Goal: Transaction & Acquisition: Download file/media

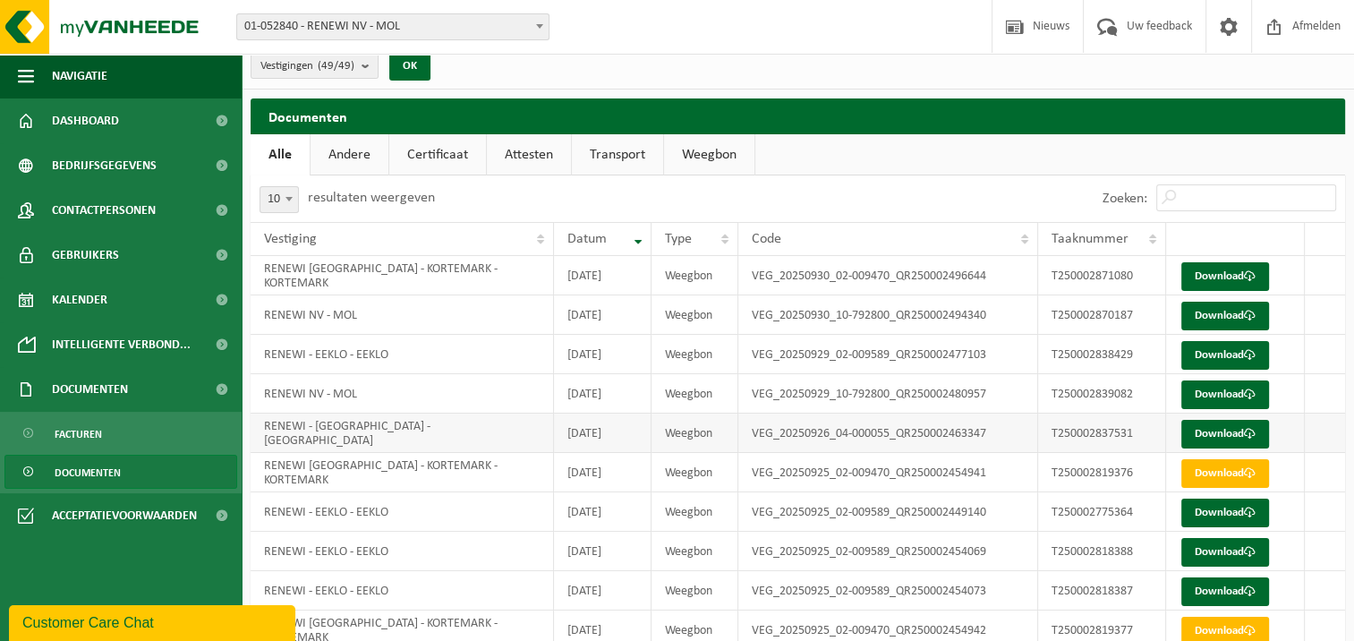
scroll to position [85, 0]
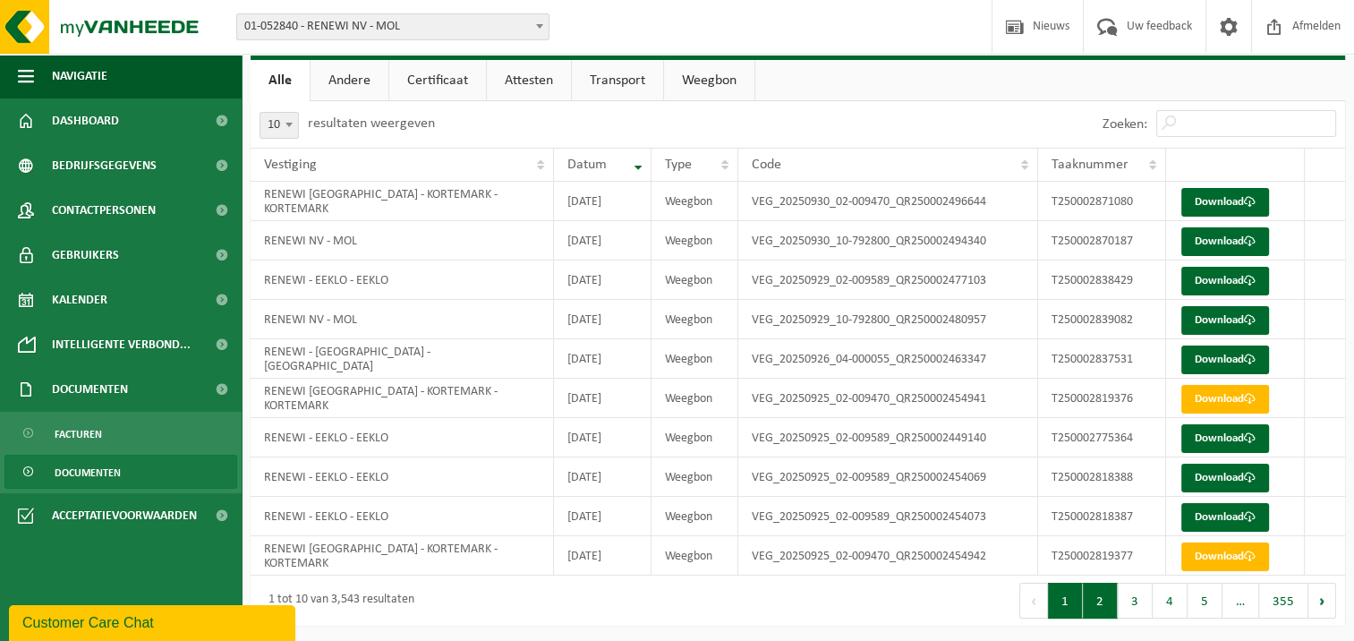
click at [1099, 601] on button "2" at bounding box center [1100, 601] width 35 height 36
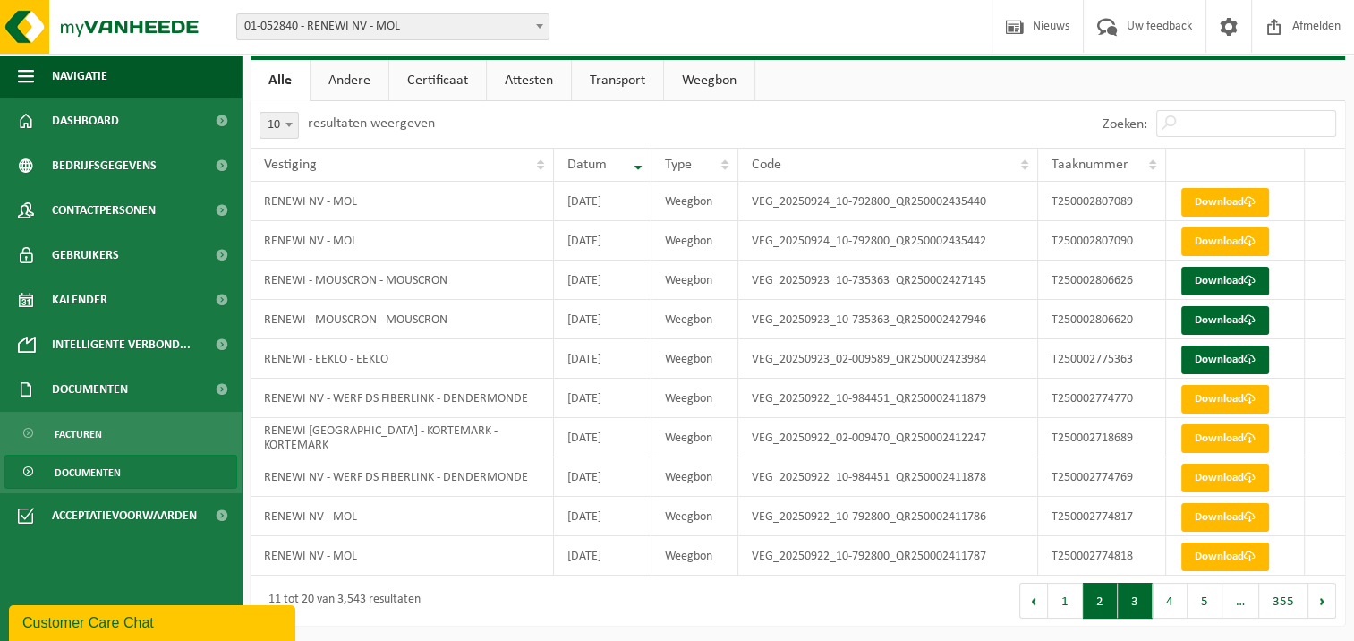
click at [1123, 599] on button "3" at bounding box center [1135, 601] width 35 height 36
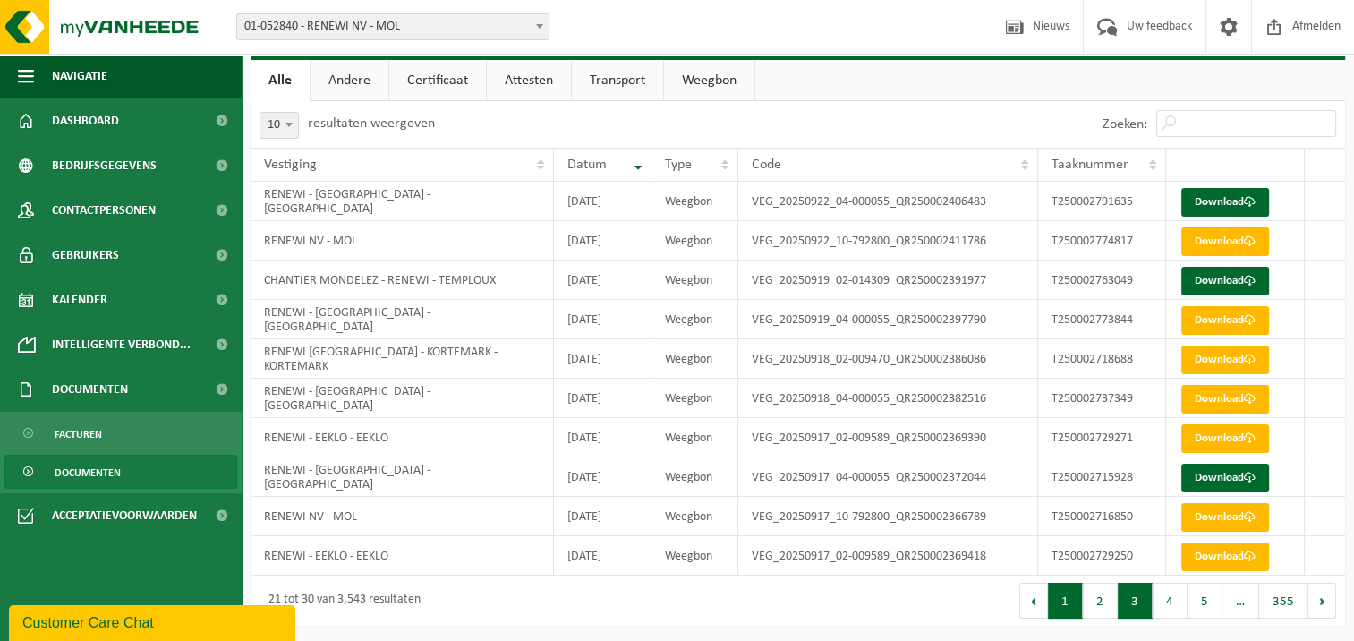
click at [1076, 591] on button "1" at bounding box center [1065, 601] width 35 height 36
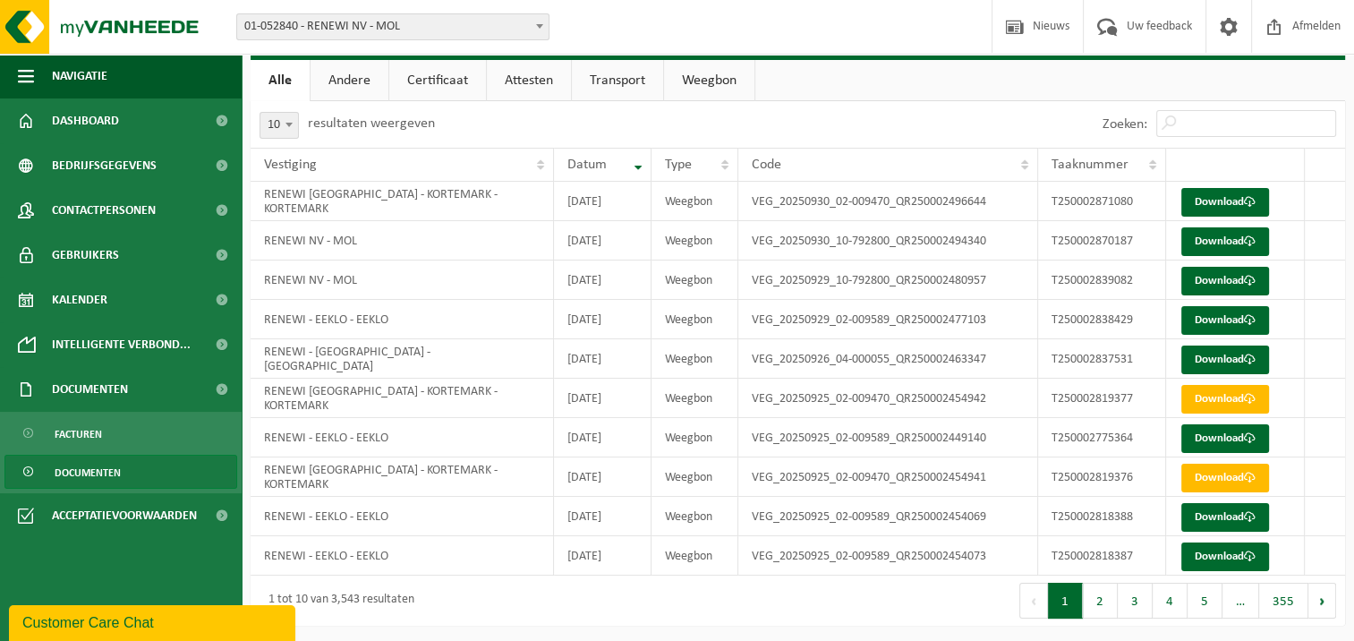
click at [682, 601] on div "1 tot 10 van 3,543 resultaten" at bounding box center [525, 600] width 548 height 50
click at [1107, 594] on button "2" at bounding box center [1100, 601] width 35 height 36
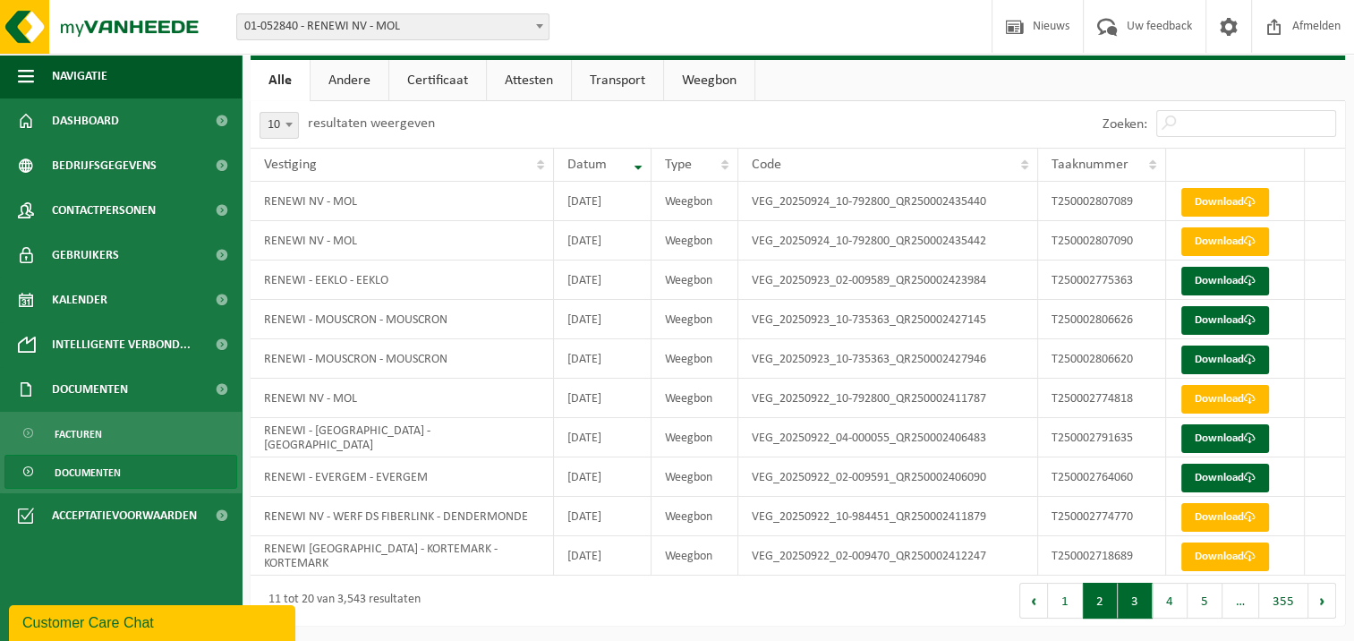
click at [1135, 597] on button "3" at bounding box center [1135, 601] width 35 height 36
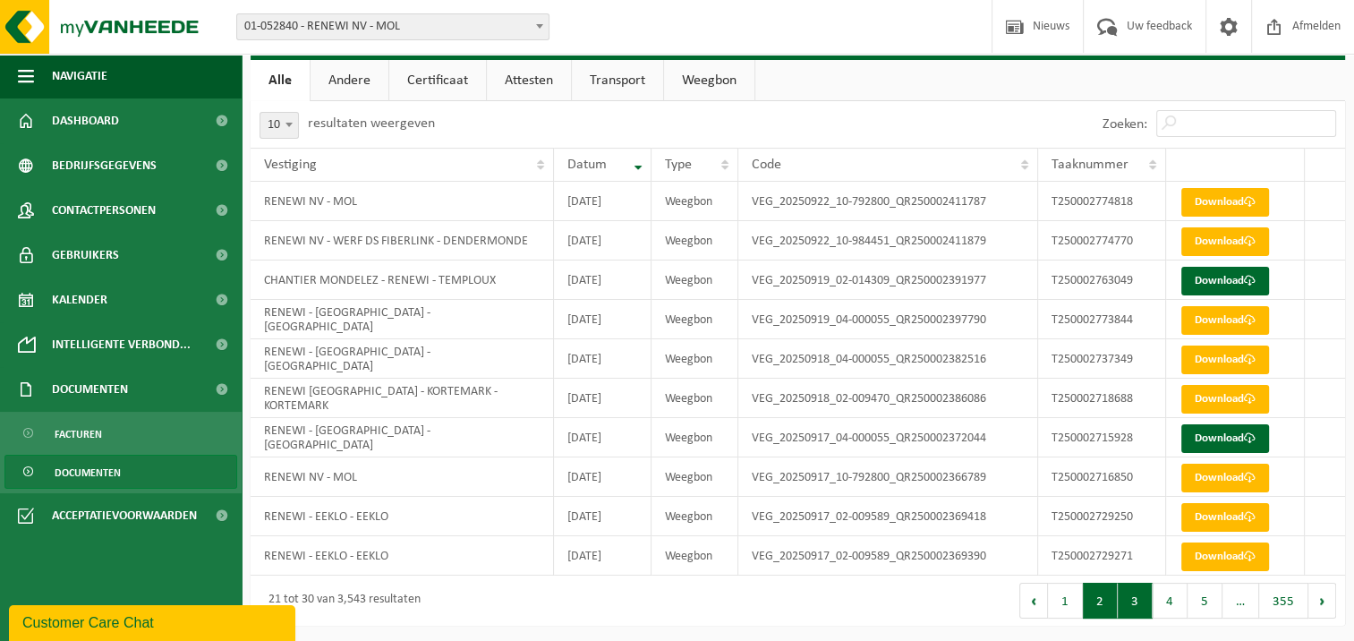
click at [1107, 602] on button "2" at bounding box center [1100, 601] width 35 height 36
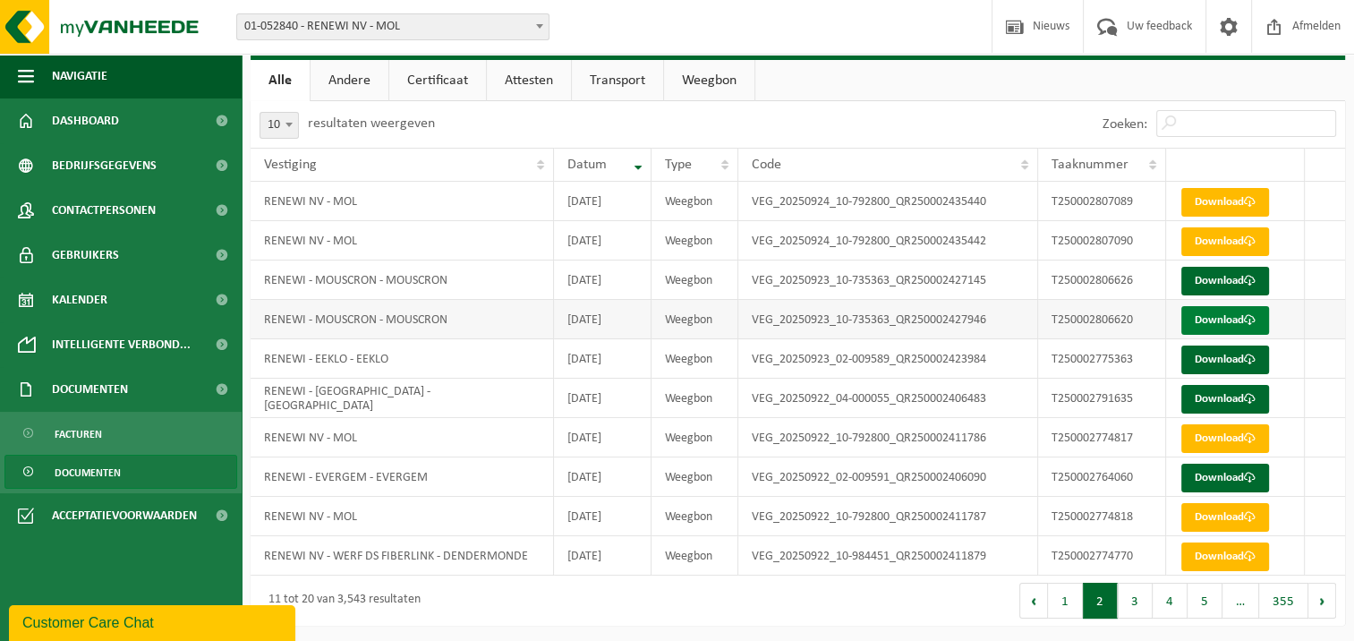
click at [1220, 319] on link "Download" at bounding box center [1225, 320] width 88 height 29
click at [1260, 320] on link "Download" at bounding box center [1225, 320] width 88 height 29
